Goal: Task Accomplishment & Management: Manage account settings

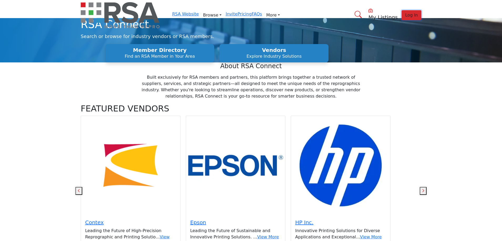
click at [405, 13] on span "Log In" at bounding box center [411, 15] width 13 height 5
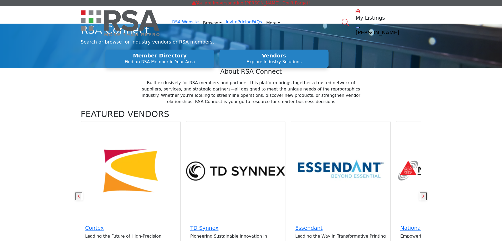
click at [360, 27] on profile-featured-9ebd7f2e-8819-44fd-aeff-f846be376adc "Show hide supplier dropdown" at bounding box center [357, 28] width 4 height 2
